Goal: Task Accomplishment & Management: Use online tool/utility

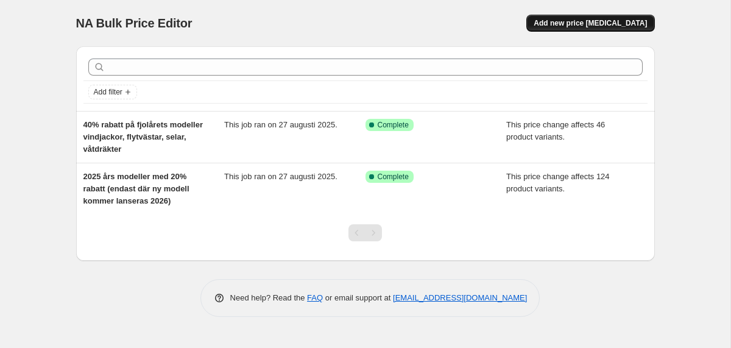
click at [579, 21] on span "Add new price [MEDICAL_DATA]" at bounding box center [589, 23] width 113 height 10
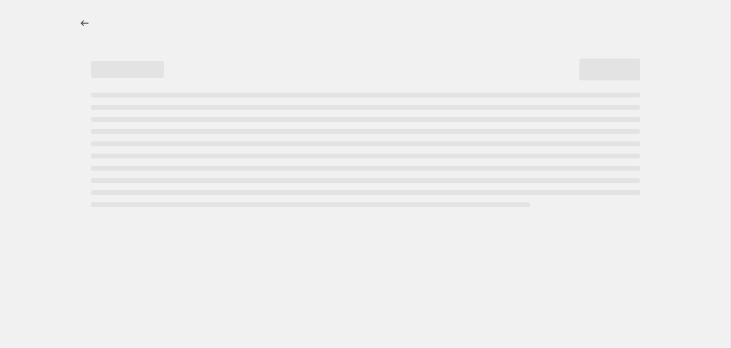
select select "percentage"
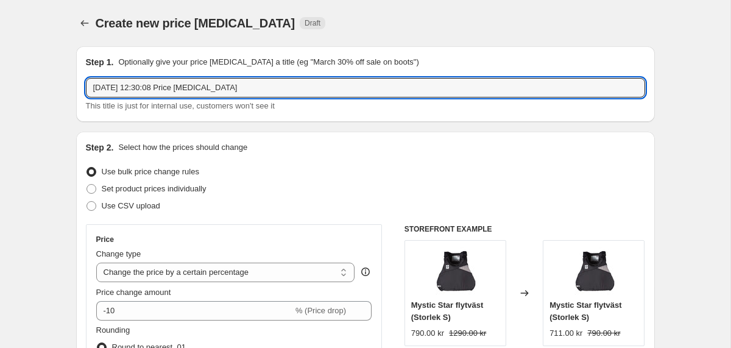
drag, startPoint x: 259, startPoint y: 88, endPoint x: 69, endPoint y: 88, distance: 190.6
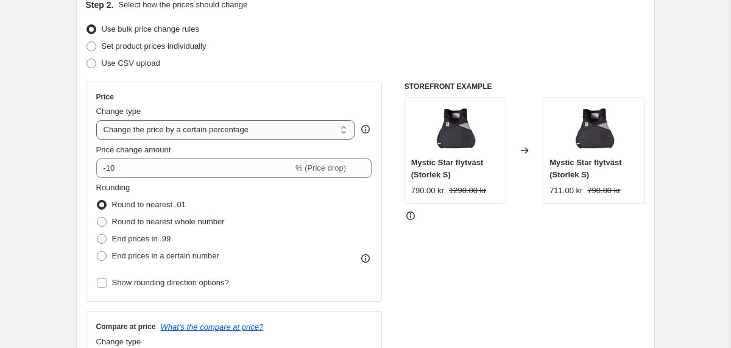
scroll to position [163, 0]
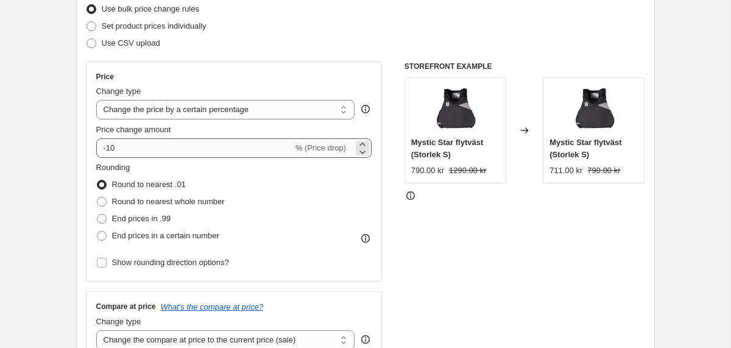
type input "2025 års modeller med 30% rabatt / Orbit, Orbit Pro"
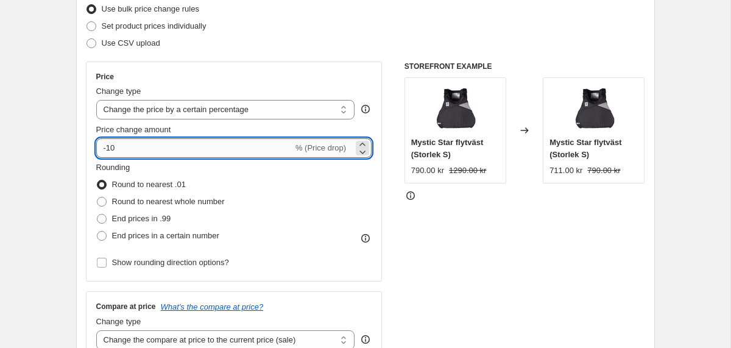
drag, startPoint x: 139, startPoint y: 149, endPoint x: 108, endPoint y: 149, distance: 30.4
click at [108, 149] on input "-10" at bounding box center [194, 147] width 197 height 19
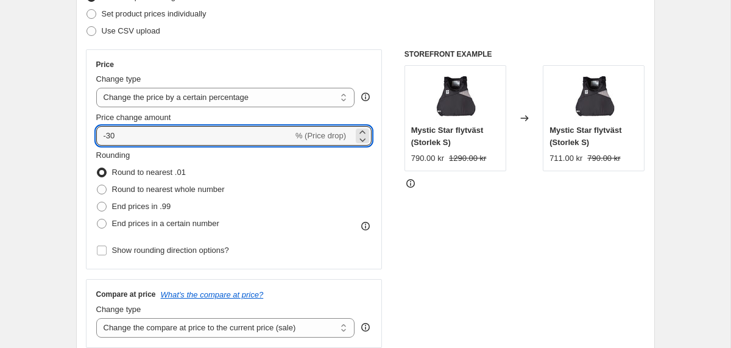
scroll to position [180, 0]
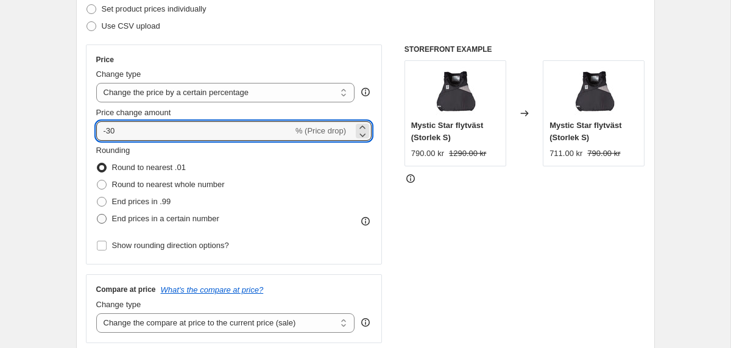
type input "-30"
click at [150, 220] on span "End prices in a certain number" at bounding box center [165, 218] width 107 height 9
click at [97, 214] on input "End prices in a certain number" at bounding box center [97, 214] width 1 height 1
radio input "true"
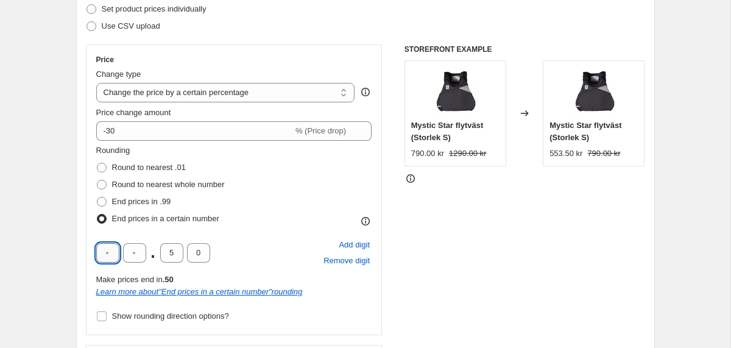
click at [110, 255] on input "text" at bounding box center [107, 252] width 23 height 19
type input "9"
type input "0"
drag, startPoint x: 174, startPoint y: 254, endPoint x: 162, endPoint y: 254, distance: 12.2
click at [162, 254] on input "5" at bounding box center [171, 252] width 23 height 19
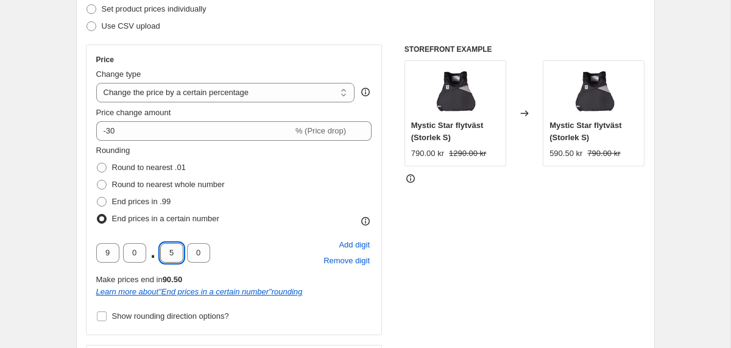
type input "0"
click at [304, 203] on div "Rounding Round to nearest .01 Round to nearest whole number End prices in .99 E…" at bounding box center [234, 185] width 276 height 83
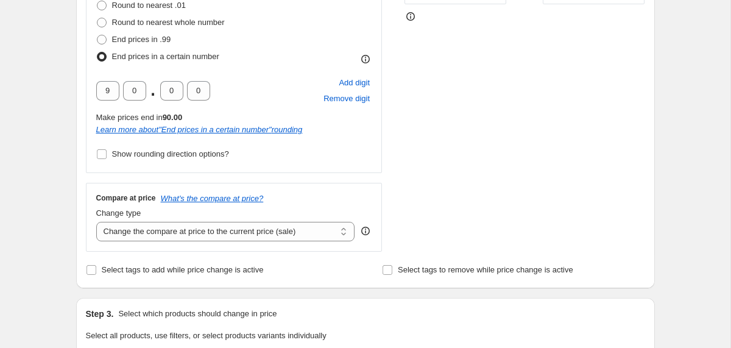
scroll to position [349, 0]
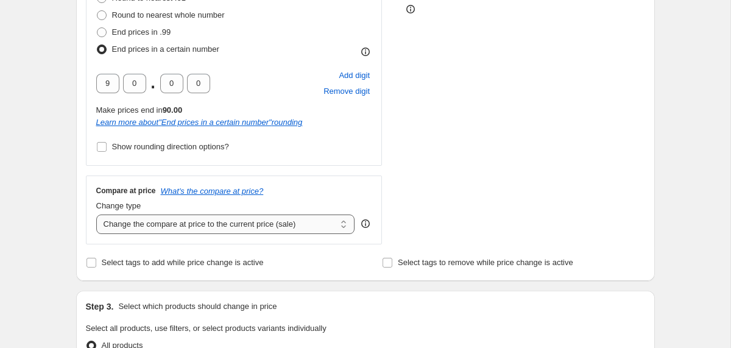
click at [289, 224] on select "Change the compare at price to the current price (sale) Change the compare at p…" at bounding box center [225, 223] width 259 height 19
select select "no_change"
click at [96, 214] on select "Change the compare at price to the current price (sale) Change the compare at p…" at bounding box center [225, 223] width 259 height 19
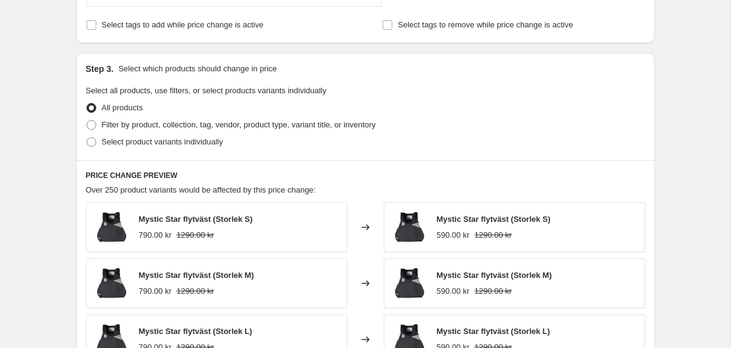
scroll to position [591, 0]
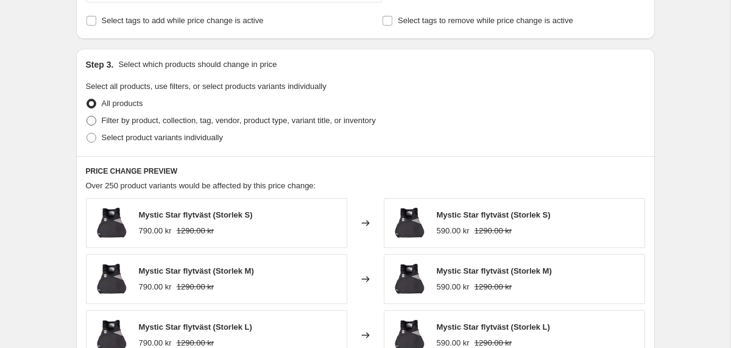
click at [93, 120] on span at bounding box center [91, 121] width 10 height 10
click at [87, 116] on input "Filter by product, collection, tag, vendor, product type, variant title, or inv…" at bounding box center [86, 116] width 1 height 1
radio input "true"
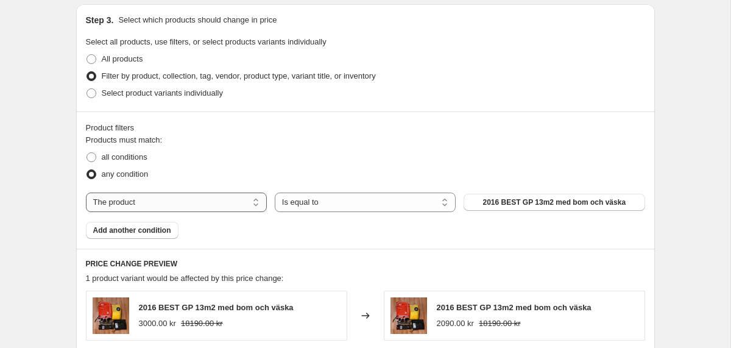
scroll to position [636, 0]
click at [181, 93] on span "Select product variants individually" at bounding box center [162, 92] width 121 height 9
click at [87, 88] on input "Select product variants individually" at bounding box center [86, 88] width 1 height 1
radio input "true"
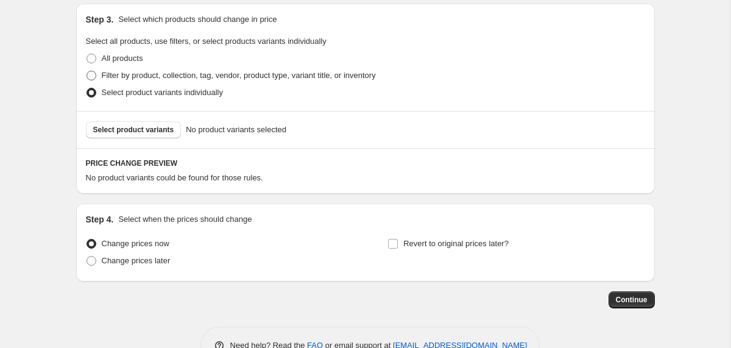
click at [104, 75] on span "Filter by product, collection, tag, vendor, product type, variant title, or inv…" at bounding box center [239, 75] width 274 height 9
click at [87, 71] on input "Filter by product, collection, tag, vendor, product type, variant title, or inv…" at bounding box center [86, 71] width 1 height 1
radio input "true"
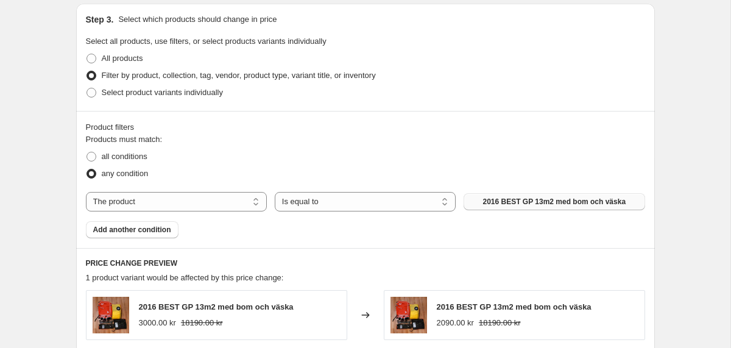
click at [493, 204] on span "2016 BEST GP 13m2 med bom och väska" at bounding box center [554, 202] width 143 height 10
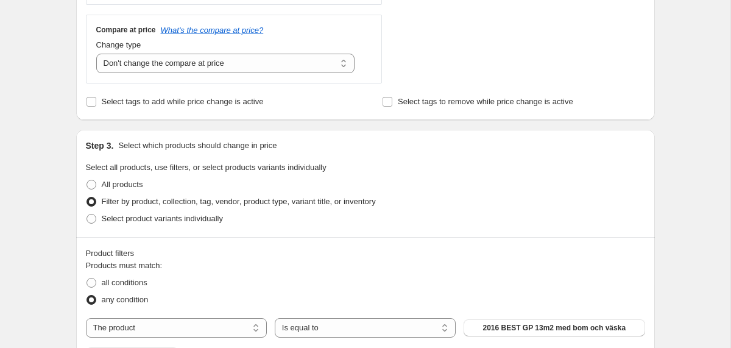
scroll to position [511, 0]
click at [88, 181] on span at bounding box center [91, 183] width 10 height 10
click at [87, 179] on input "All products" at bounding box center [86, 178] width 1 height 1
radio input "true"
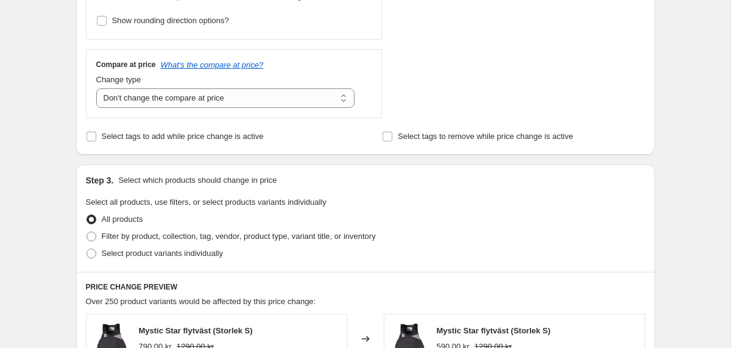
scroll to position [473, 0]
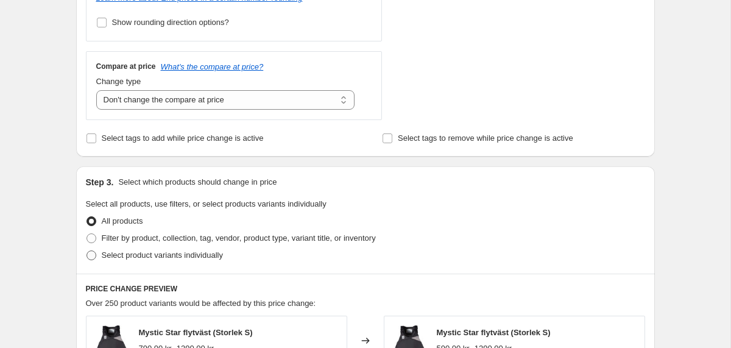
click at [92, 255] on span at bounding box center [91, 255] width 10 height 10
click at [87, 251] on input "Select product variants individually" at bounding box center [86, 250] width 1 height 1
radio input "true"
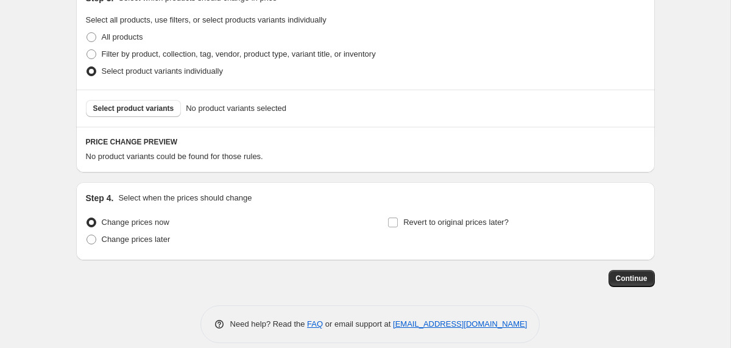
scroll to position [663, 0]
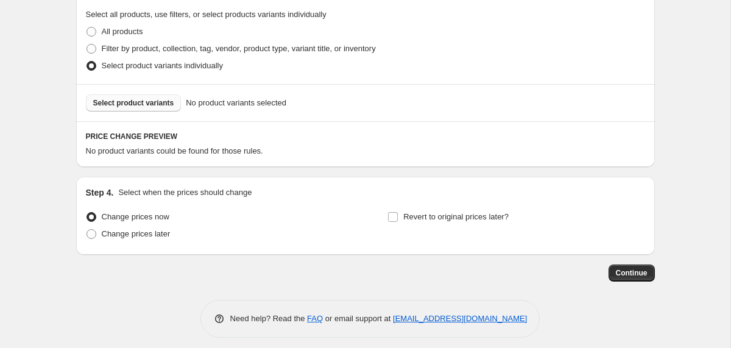
click at [169, 108] on button "Select product variants" at bounding box center [134, 102] width 96 height 17
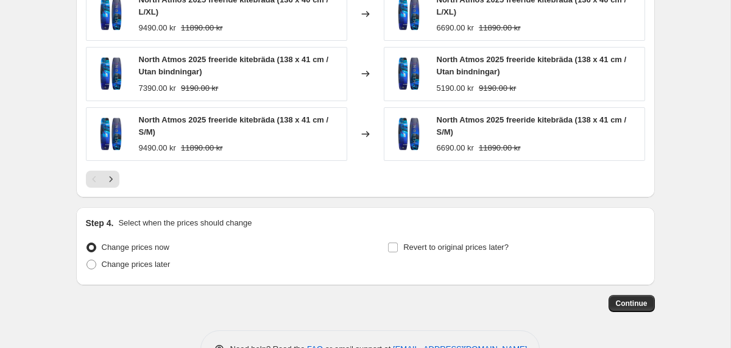
scroll to position [997, 0]
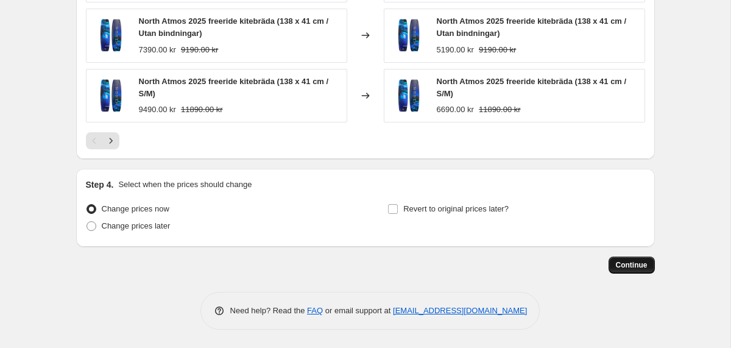
click at [626, 266] on span "Continue" at bounding box center [632, 265] width 32 height 10
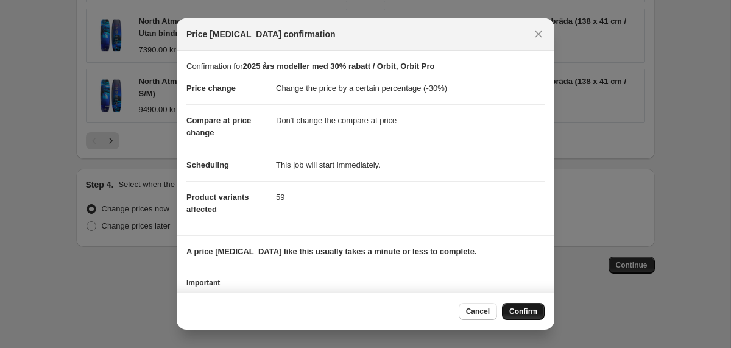
click at [532, 311] on span "Confirm" at bounding box center [523, 311] width 28 height 10
type input "2025 års modeller med 30% rabatt / Orbit, Orbit Pro"
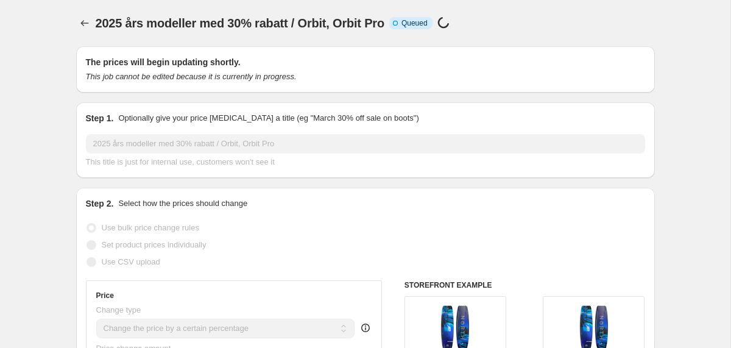
scroll to position [997, 0]
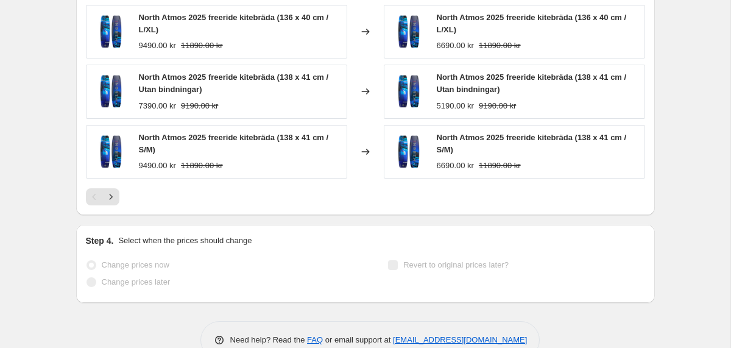
select select "percentage"
select select "no_change"
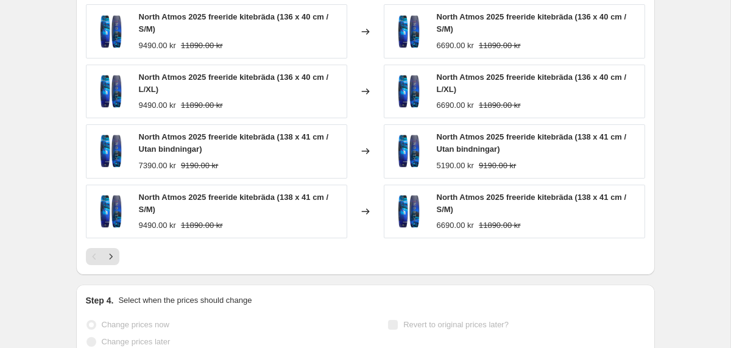
scroll to position [0, 0]
